Goal: Find specific page/section: Find specific page/section

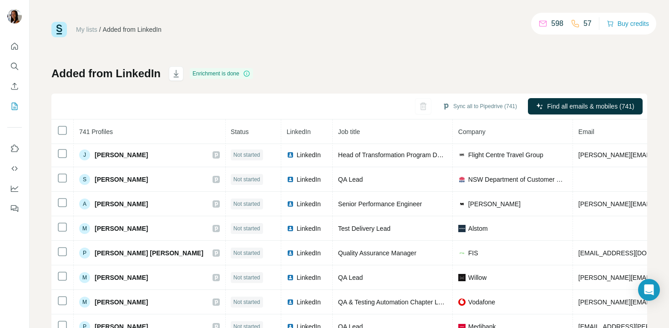
scroll to position [0, 0]
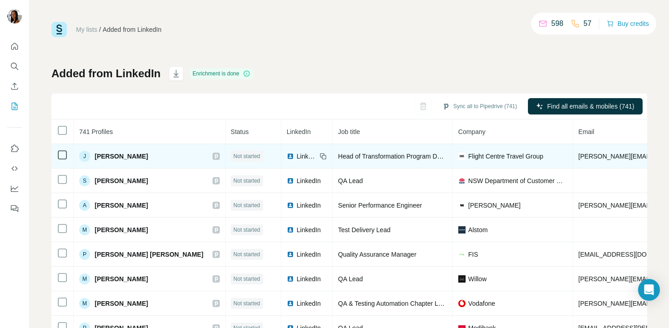
click at [297, 156] on span "LinkedIn" at bounding box center [307, 156] width 20 height 9
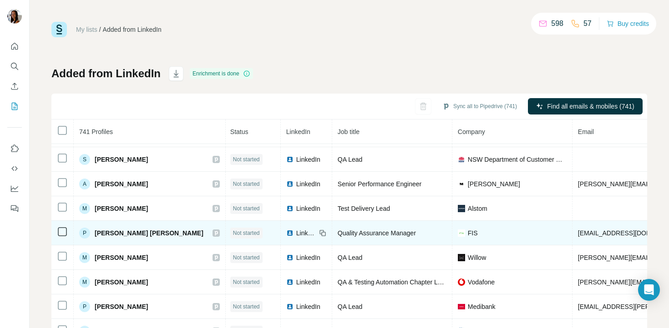
scroll to position [20, 1]
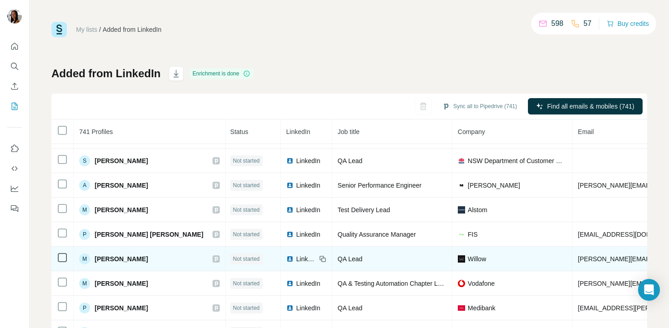
click at [296, 261] on span "LinkedIn" at bounding box center [306, 259] width 20 height 9
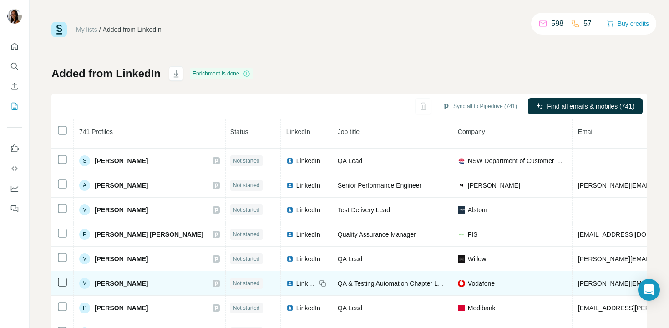
scroll to position [42, 1]
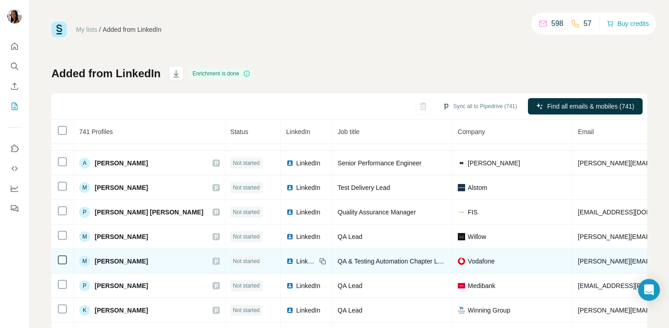
click at [296, 265] on span "LinkedIn" at bounding box center [306, 261] width 20 height 9
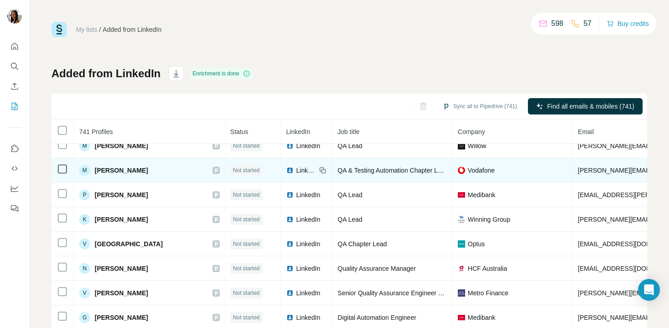
scroll to position [139, 1]
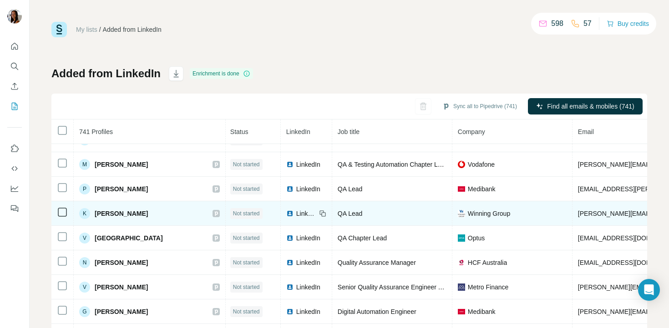
click at [286, 212] on div "LinkedIn" at bounding box center [301, 213] width 30 height 9
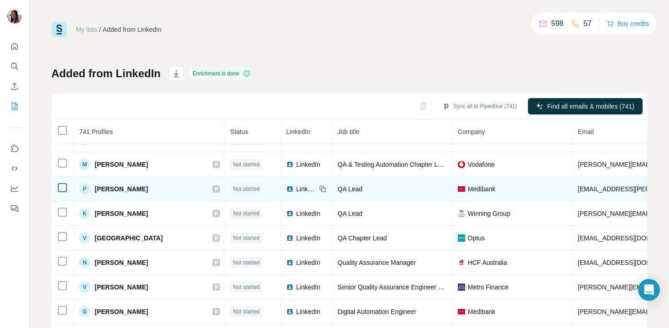
click at [296, 191] on span "LinkedIn" at bounding box center [306, 189] width 20 height 9
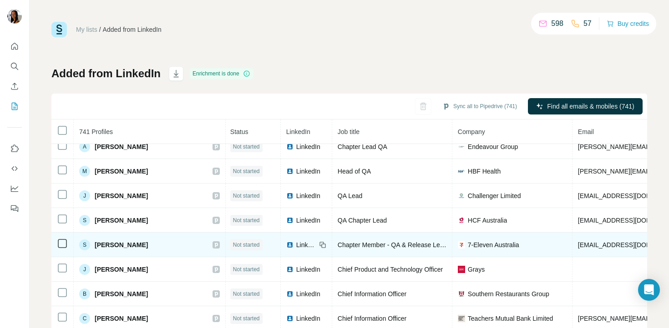
scroll to position [333, 1]
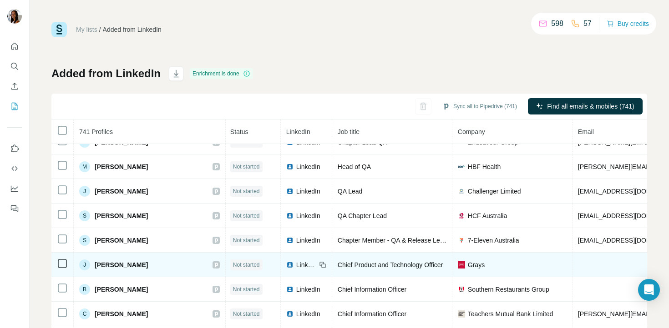
click at [296, 263] on span "LinkedIn" at bounding box center [306, 265] width 20 height 9
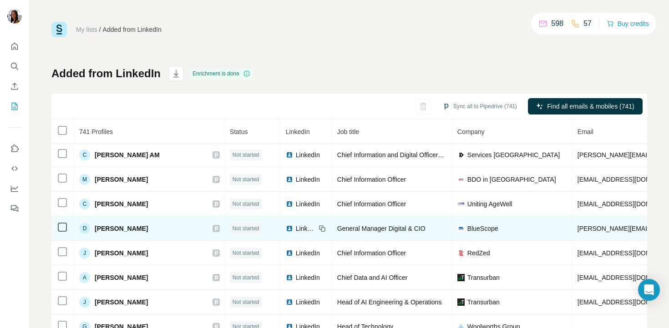
scroll to position [620, 1]
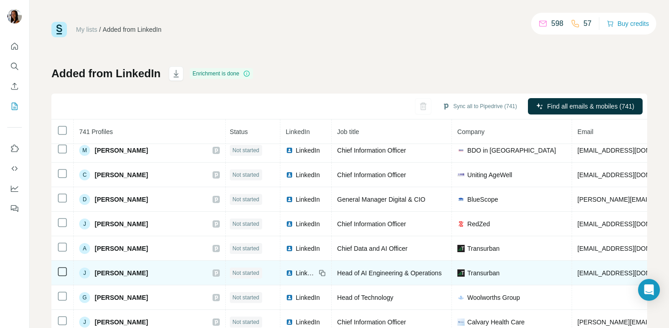
click at [452, 268] on td "Transurban" at bounding box center [512, 273] width 120 height 25
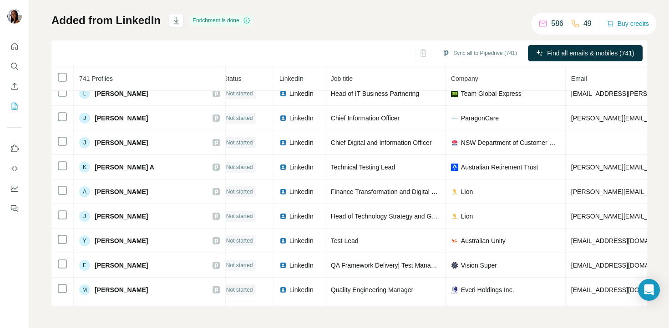
scroll to position [3449, 8]
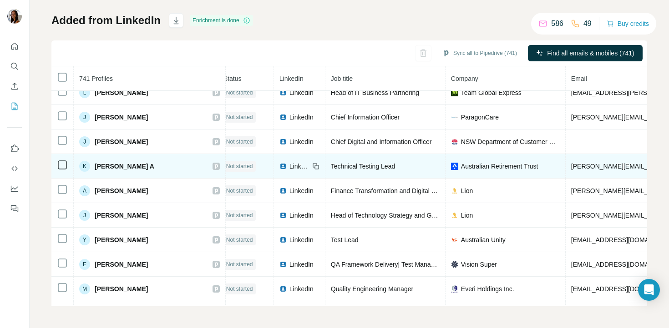
click at [289, 164] on span "LinkedIn" at bounding box center [299, 166] width 20 height 9
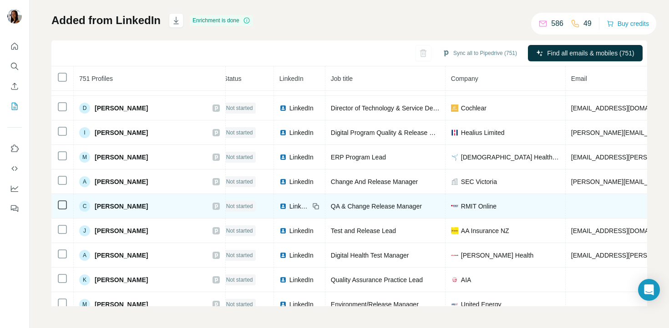
scroll to position [3951, 8]
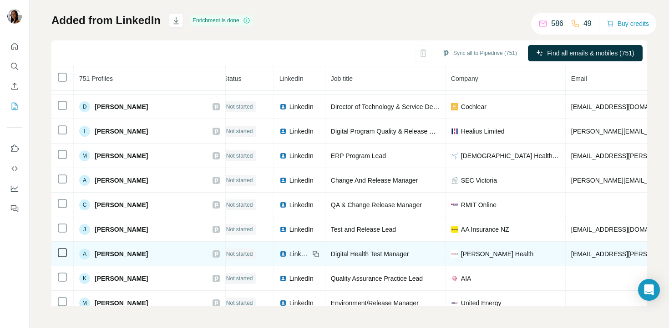
click at [289, 256] on span "LinkedIn" at bounding box center [299, 254] width 20 height 9
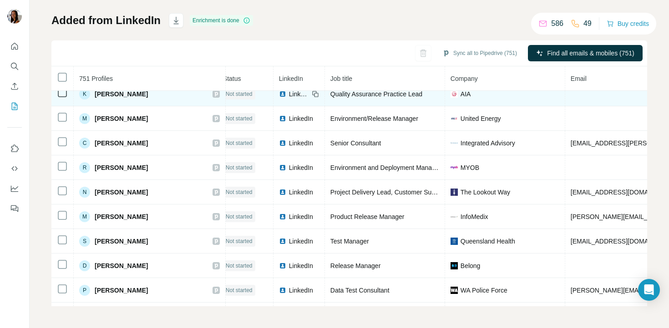
scroll to position [4137, 8]
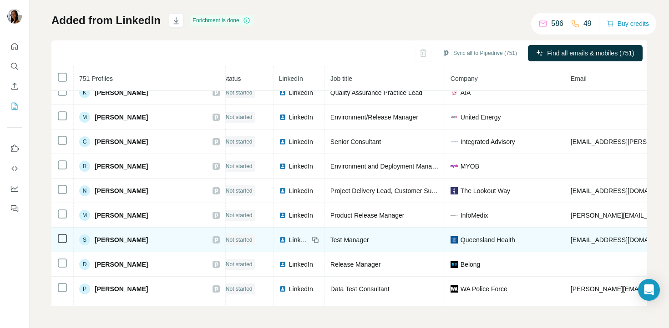
click at [289, 238] on span "LinkedIn" at bounding box center [299, 240] width 20 height 9
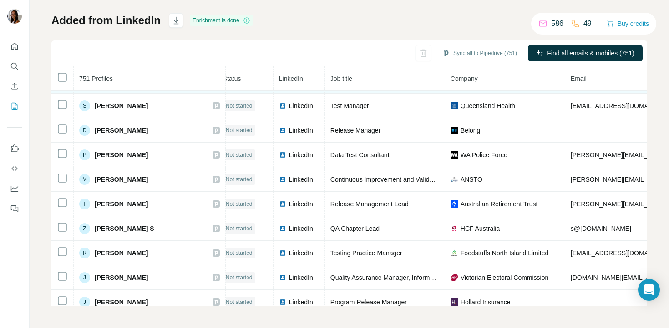
scroll to position [4274, 8]
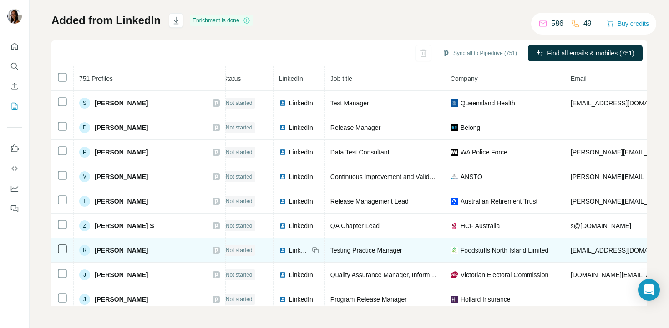
click at [289, 252] on span "LinkedIn" at bounding box center [299, 250] width 20 height 9
